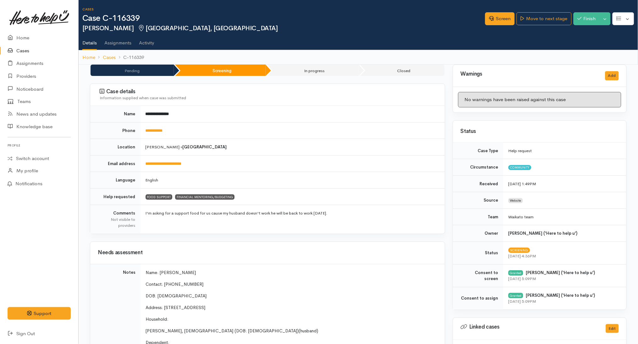
click at [37, 48] on link "Cases" at bounding box center [39, 50] width 78 height 13
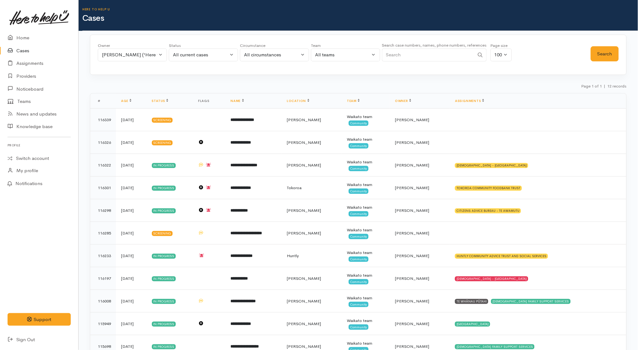
scroll to position [49, 0]
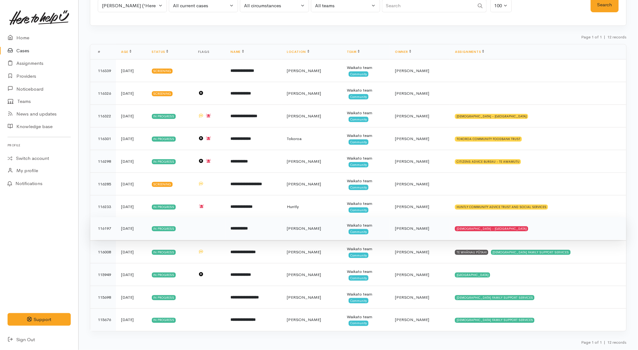
click at [544, 229] on td "SALVATION ARMY - HAMILTON CITY" at bounding box center [538, 228] width 177 height 23
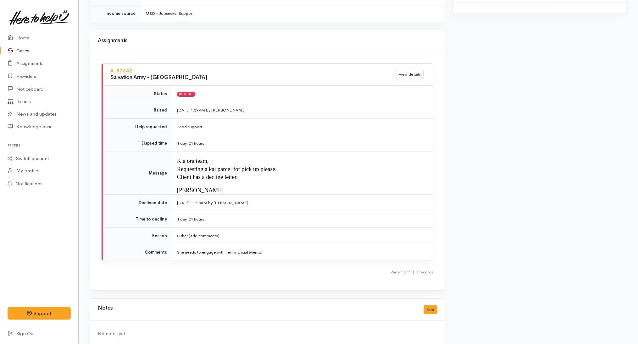
scroll to position [661, 0]
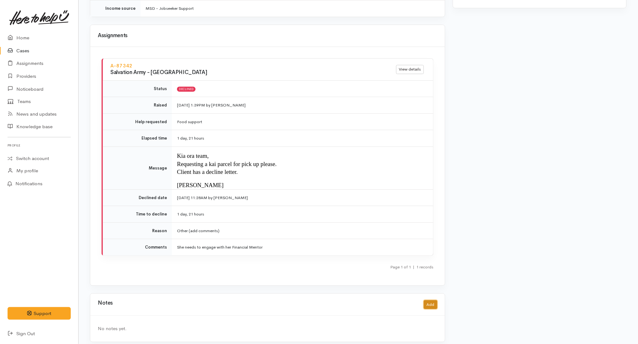
click at [432, 300] on button "Add" at bounding box center [431, 304] width 14 height 9
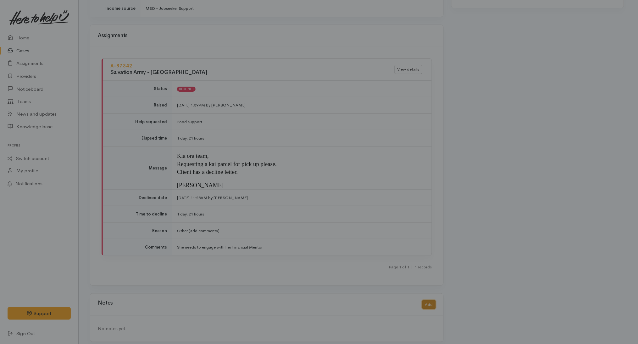
scroll to position [655, 0]
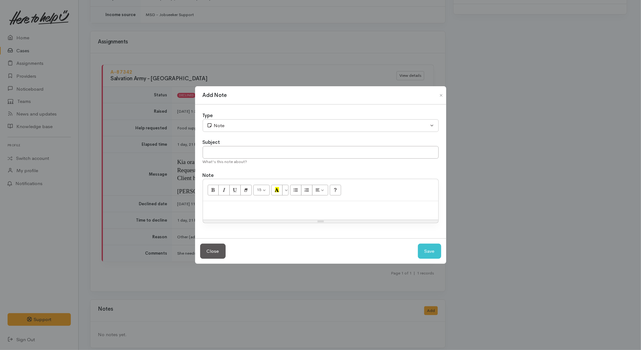
click at [301, 227] on div "Type Correspondence Discussion Email Note Phone call SMS text message Note Subj…" at bounding box center [320, 171] width 251 height 134
click at [289, 206] on p at bounding box center [320, 207] width 229 height 7
click at [444, 94] on button "Close" at bounding box center [441, 96] width 10 height 8
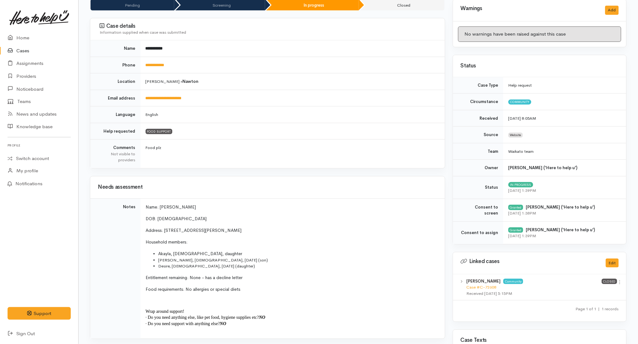
scroll to position [0, 0]
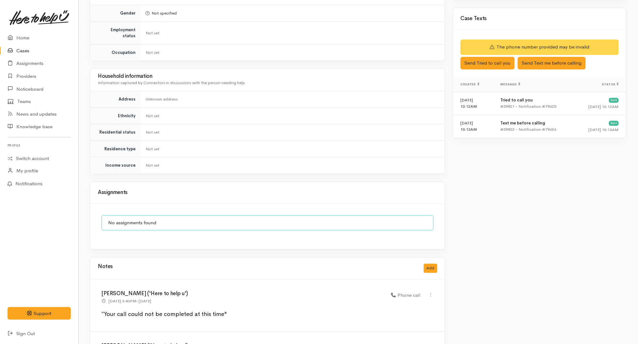
scroll to position [407, 0]
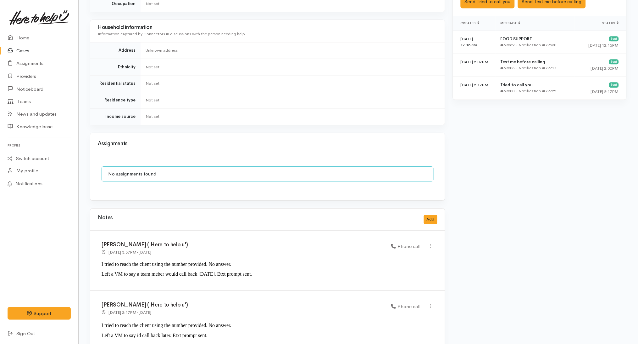
scroll to position [445, 0]
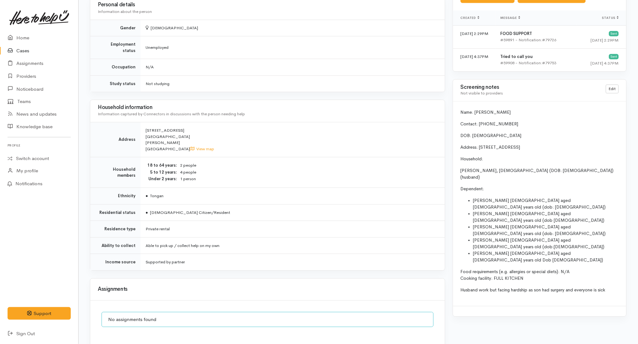
scroll to position [528, 0]
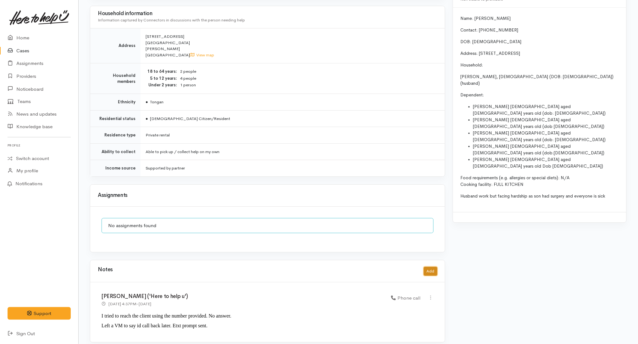
click at [432, 267] on button "Add" at bounding box center [431, 271] width 14 height 9
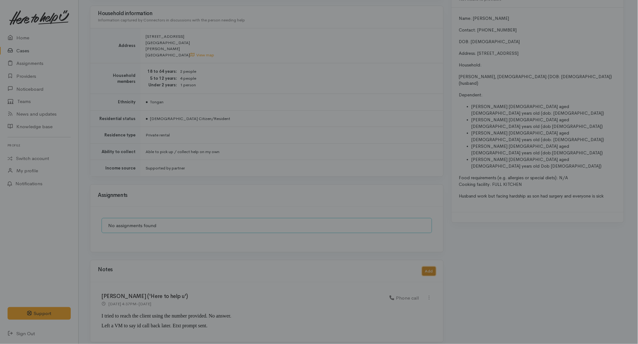
scroll to position [522, 0]
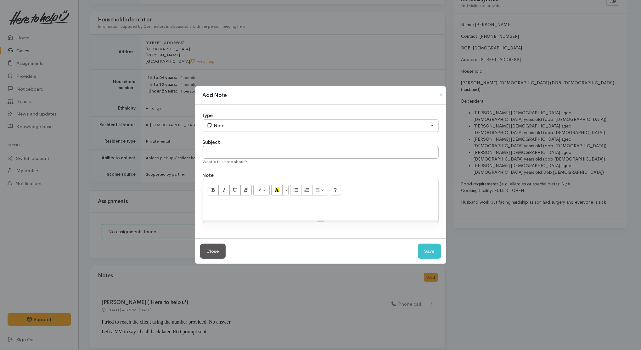
click at [356, 212] on div at bounding box center [320, 210] width 235 height 19
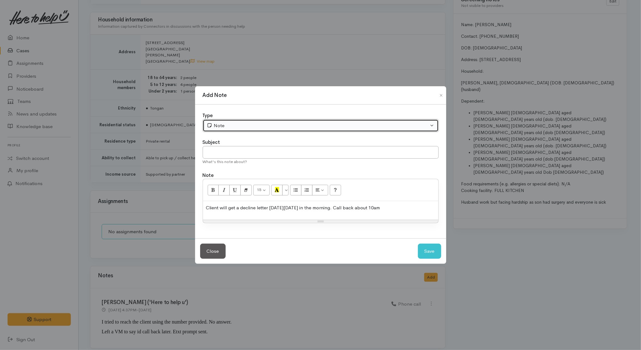
click at [279, 128] on div "Note" at bounding box center [318, 125] width 222 height 7
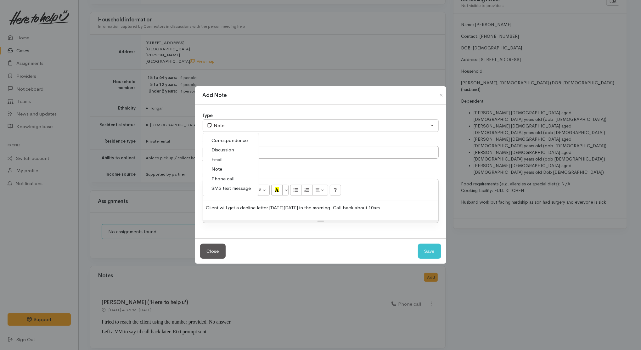
click at [234, 148] on span "Discussion" at bounding box center [223, 149] width 23 height 7
click at [432, 251] on button "Save" at bounding box center [429, 251] width 23 height 15
select select "1"
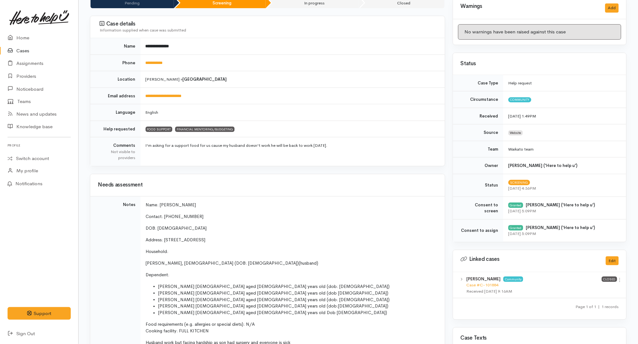
scroll to position [0, 0]
